Goal: Navigation & Orientation: Find specific page/section

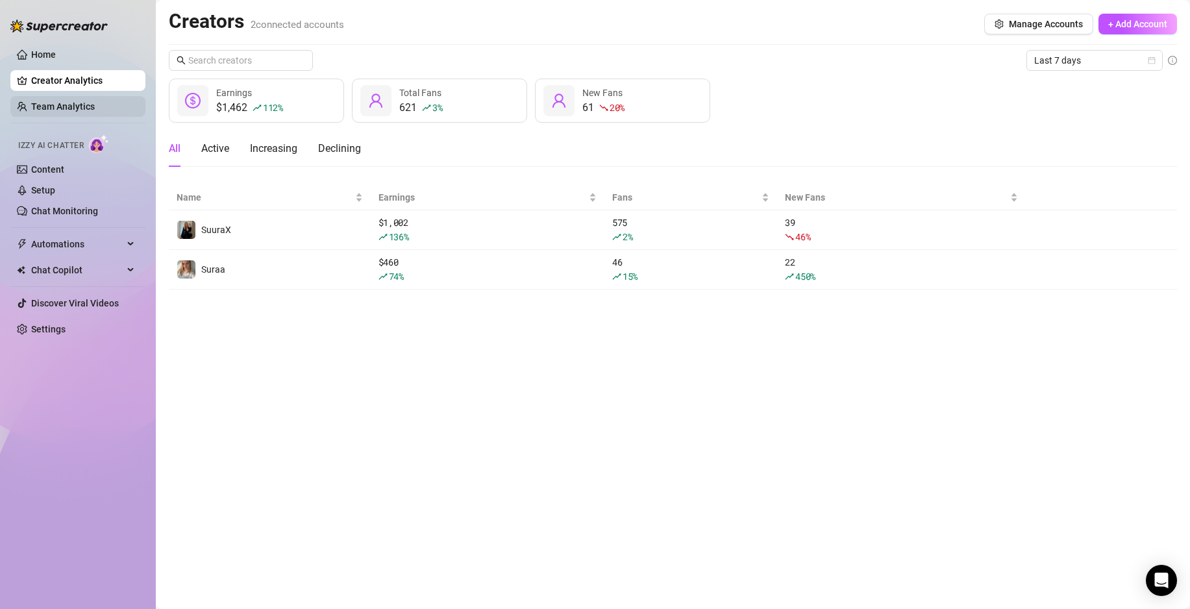
click at [40, 106] on link "Team Analytics" at bounding box center [63, 106] width 64 height 10
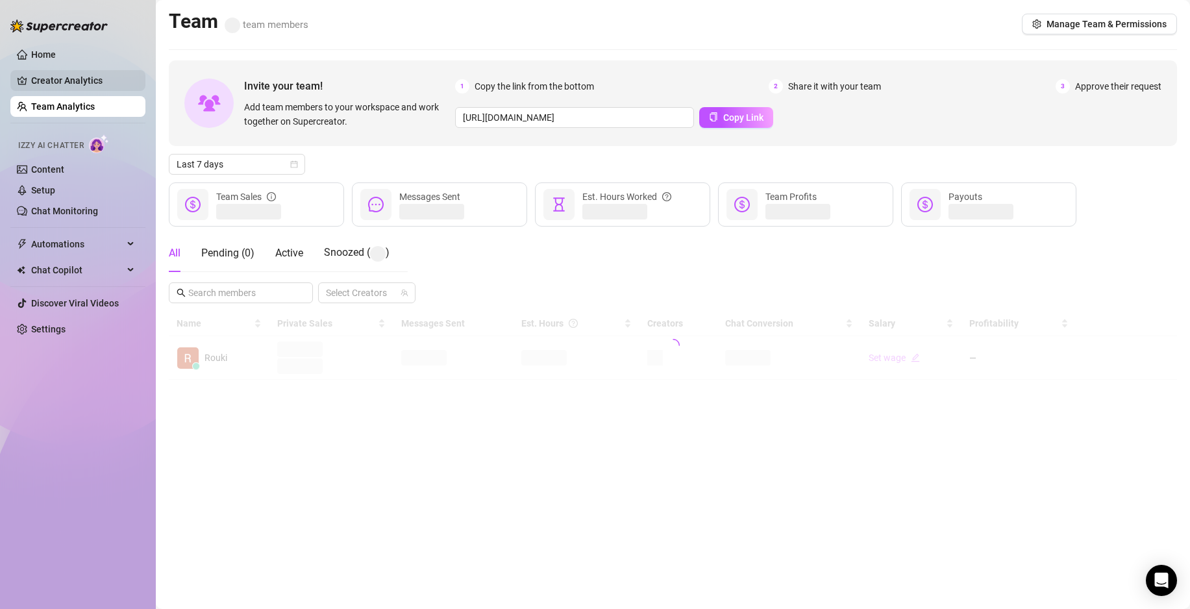
click at [51, 80] on link "Creator Analytics" at bounding box center [83, 80] width 104 height 21
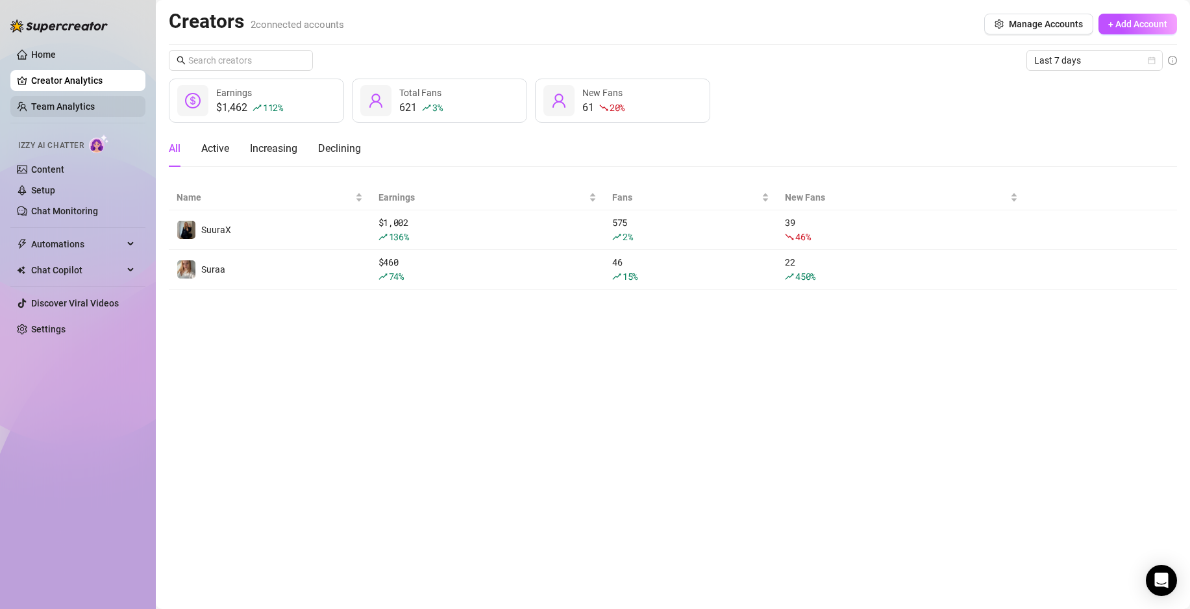
click at [60, 107] on link "Team Analytics" at bounding box center [63, 106] width 64 height 10
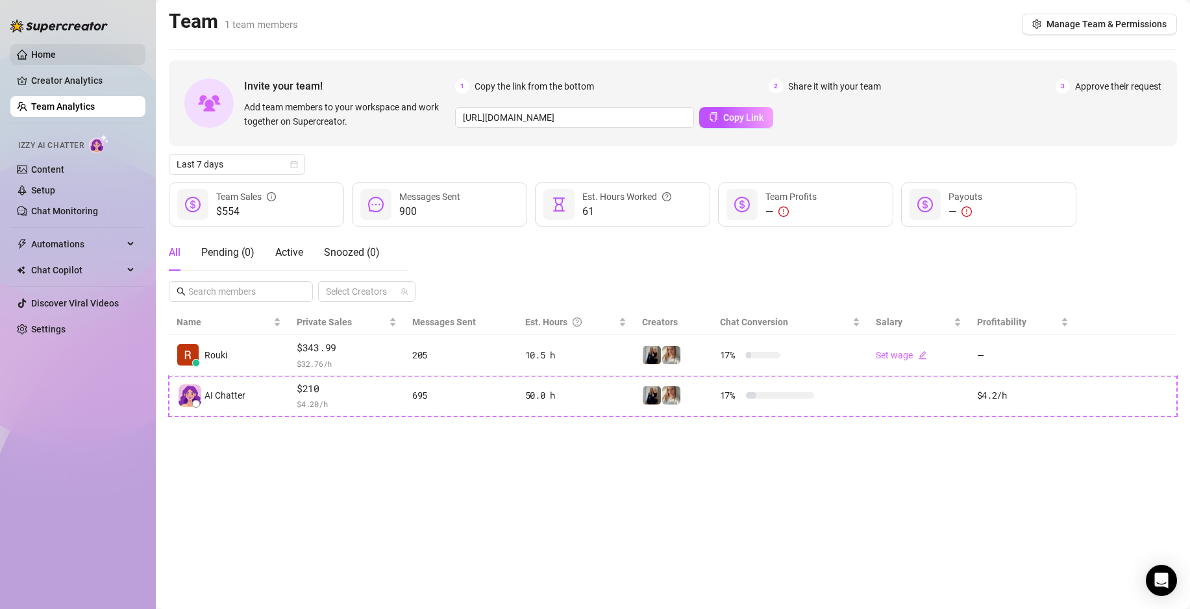
click at [45, 50] on link "Home" at bounding box center [43, 54] width 25 height 10
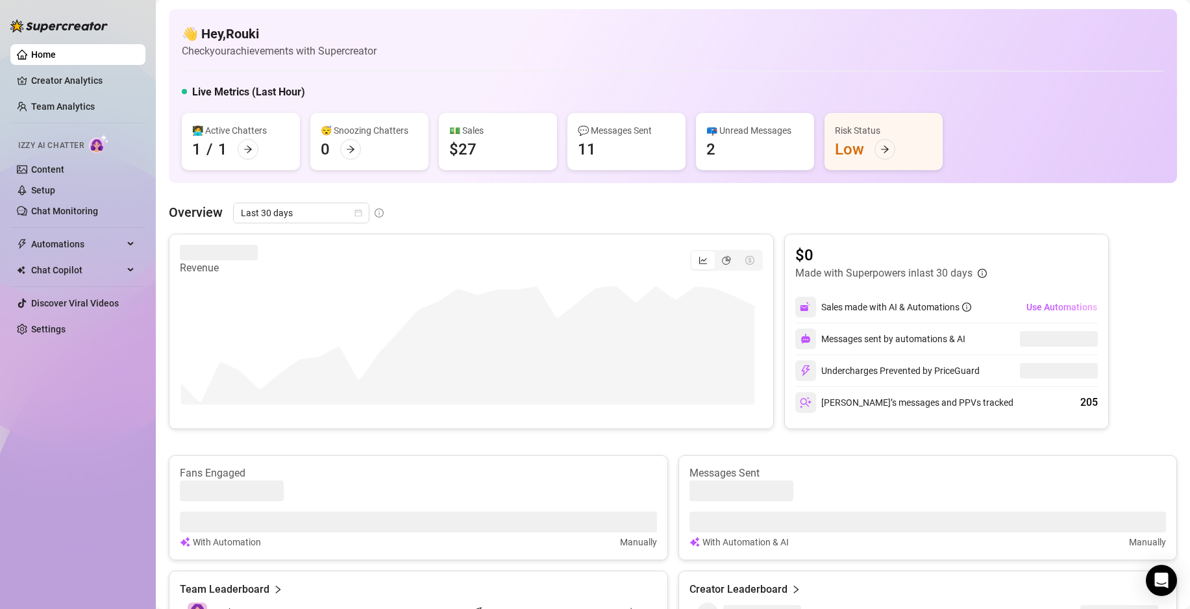
scroll to position [64, 0]
